Goal: Task Accomplishment & Management: Use online tool/utility

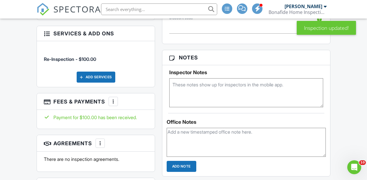
scroll to position [371, 0]
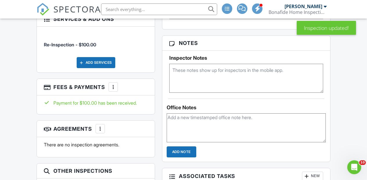
click at [112, 85] on div at bounding box center [113, 87] width 6 height 6
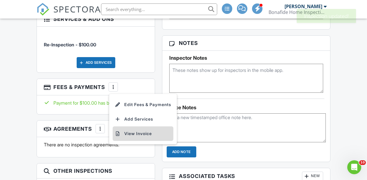
click at [129, 128] on li "View Invoice" at bounding box center [143, 134] width 61 height 15
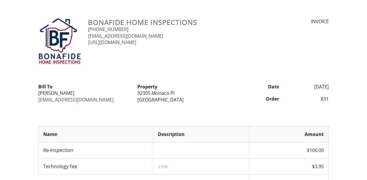
scroll to position [188, 0]
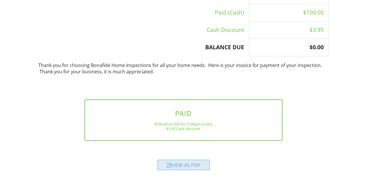
click at [185, 167] on div "View as PDF" at bounding box center [184, 165] width 53 height 10
